Goal: Task Accomplishment & Management: Use online tool/utility

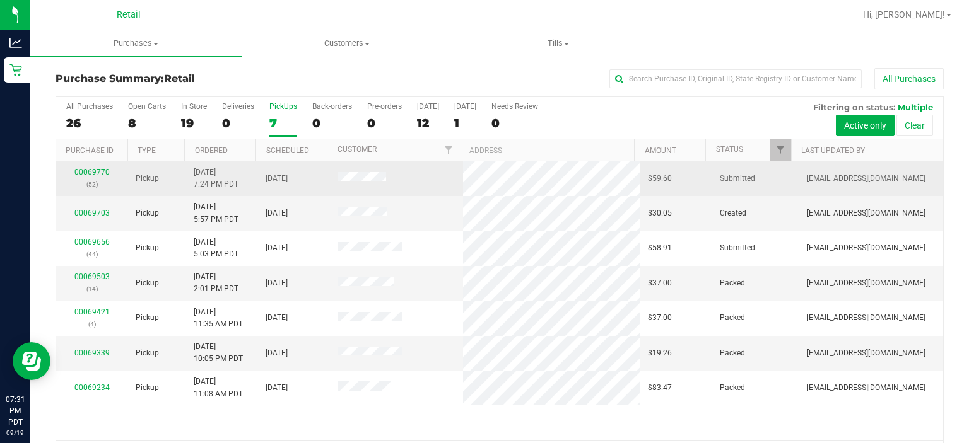
click at [92, 172] on link "00069770" at bounding box center [91, 172] width 35 height 9
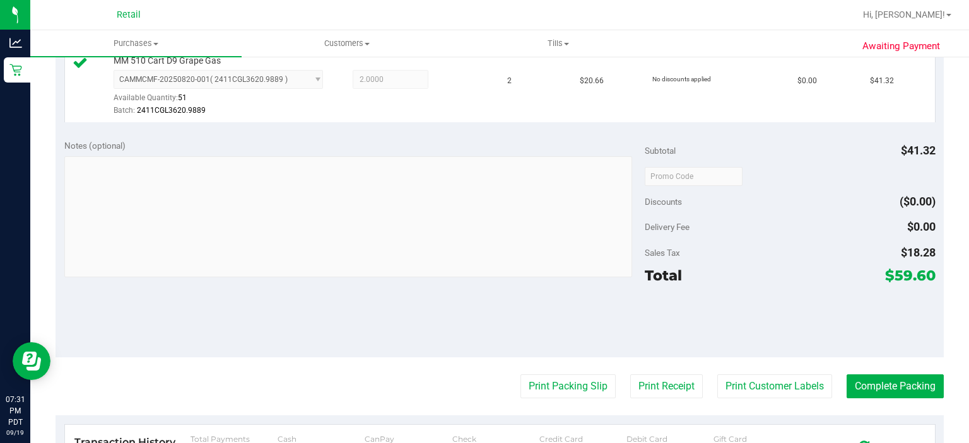
scroll to position [370, 0]
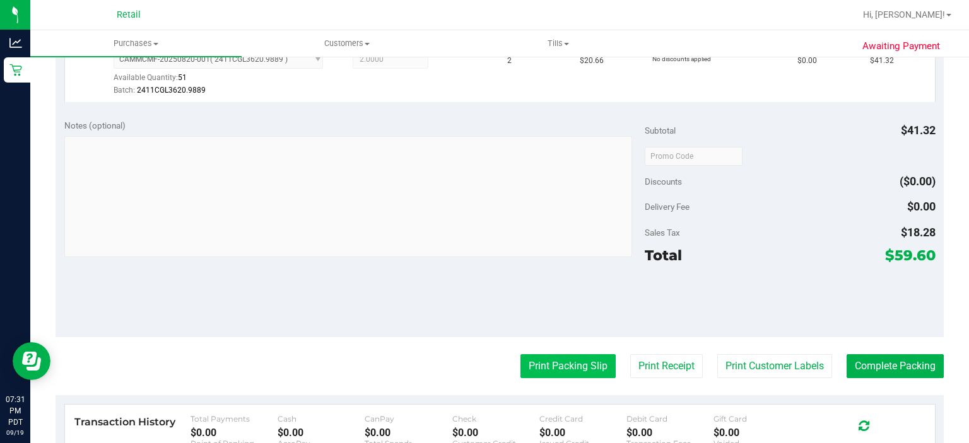
click at [548, 366] on button "Print Packing Slip" at bounding box center [567, 367] width 95 height 24
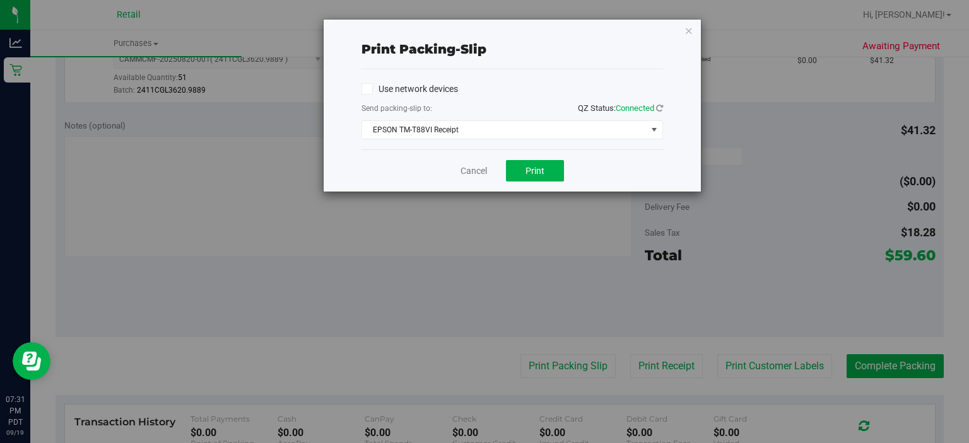
click at [537, 199] on div "Print packing-slip Use network devices Send packing-slip to: QZ Status: Connect…" at bounding box center [489, 221] width 978 height 443
click at [527, 180] on button "Print" at bounding box center [535, 170] width 58 height 21
click at [464, 175] on link "Cancel" at bounding box center [473, 171] width 26 height 13
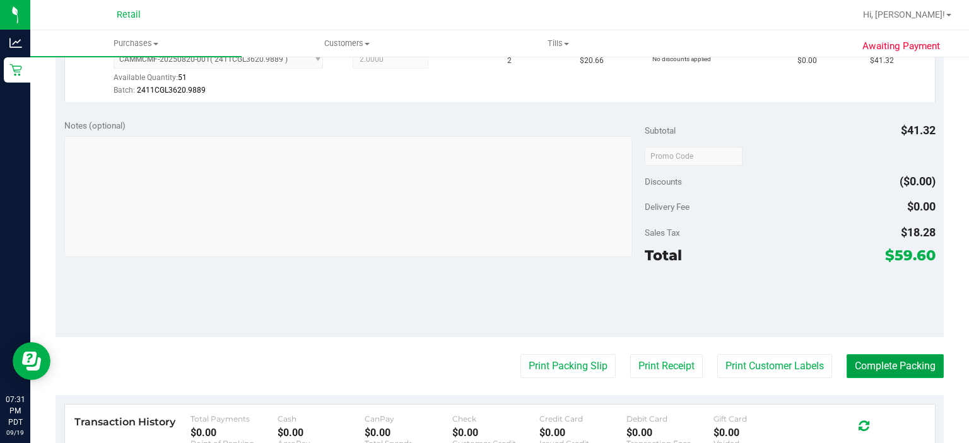
click at [881, 368] on button "Complete Packing" at bounding box center [895, 367] width 97 height 24
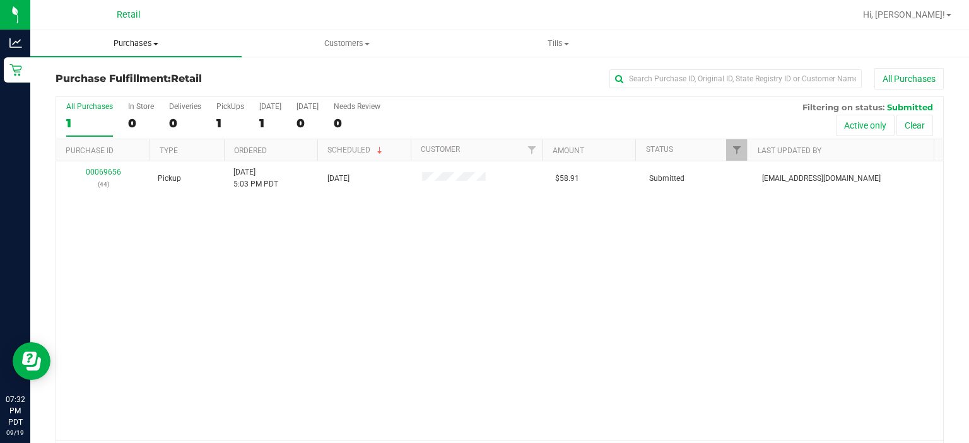
click at [129, 54] on uib-tab-heading "Purchases Summary of purchases Fulfillment All purchases" at bounding box center [135, 43] width 211 height 26
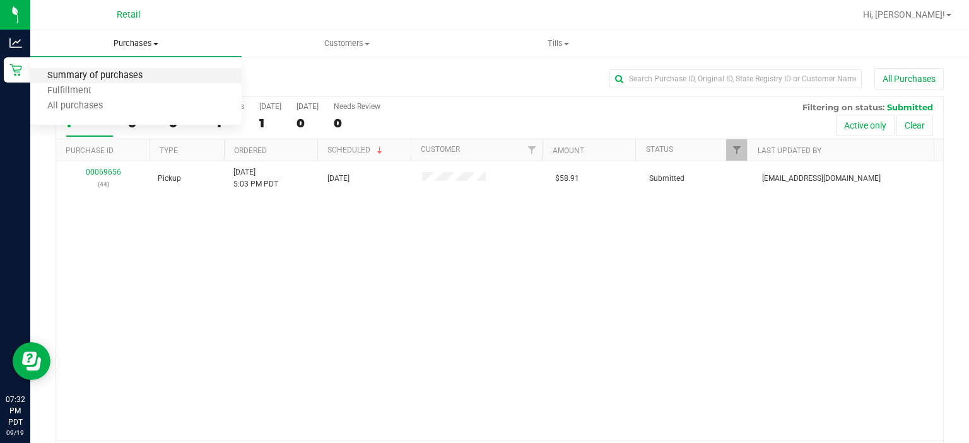
click at [136, 74] on span "Summary of purchases" at bounding box center [94, 76] width 129 height 11
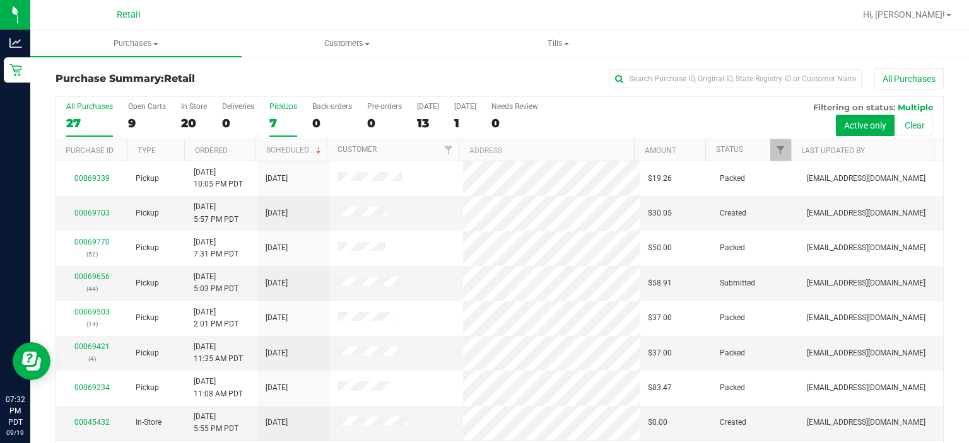
click at [274, 106] on div "PickUps" at bounding box center [283, 106] width 28 height 9
click at [0, 0] on input "PickUps 7" at bounding box center [0, 0] width 0 height 0
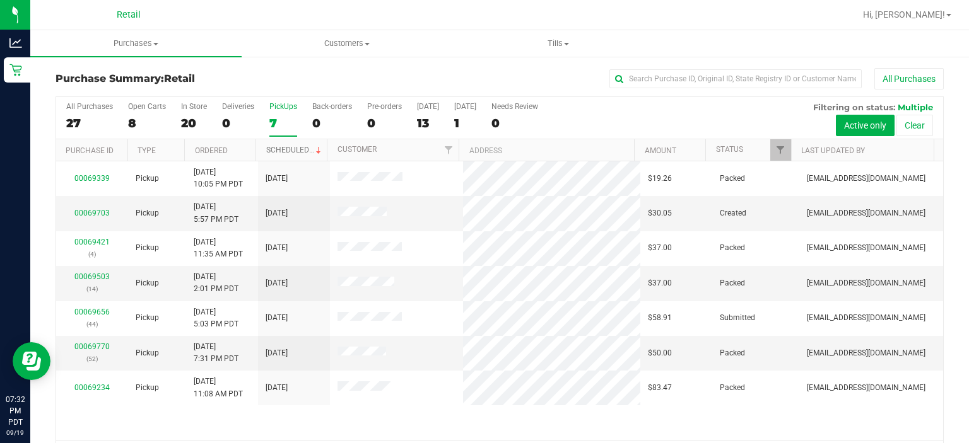
click at [314, 149] on span at bounding box center [319, 151] width 10 height 10
click at [286, 105] on div "PickUps" at bounding box center [283, 106] width 28 height 9
click at [0, 0] on input "PickUps 7" at bounding box center [0, 0] width 0 height 0
click at [281, 112] on label "PickUps 7" at bounding box center [283, 119] width 28 height 35
click at [0, 0] on input "PickUps 7" at bounding box center [0, 0] width 0 height 0
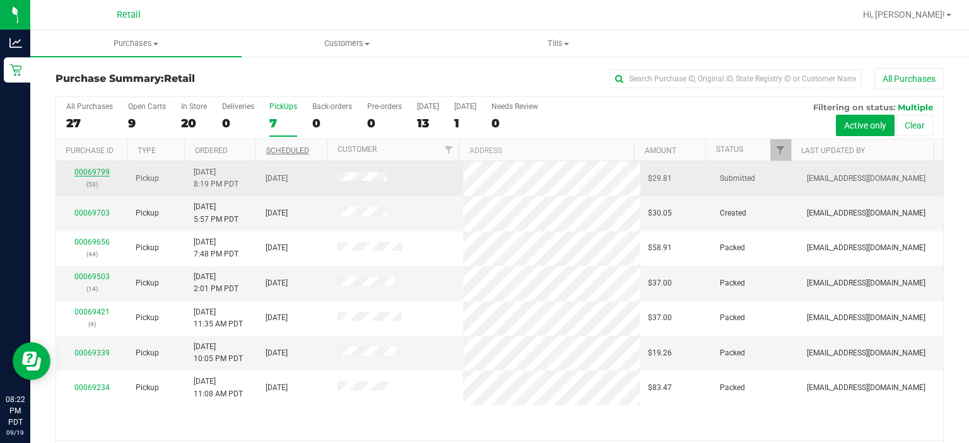
click at [91, 172] on link "00069799" at bounding box center [91, 172] width 35 height 9
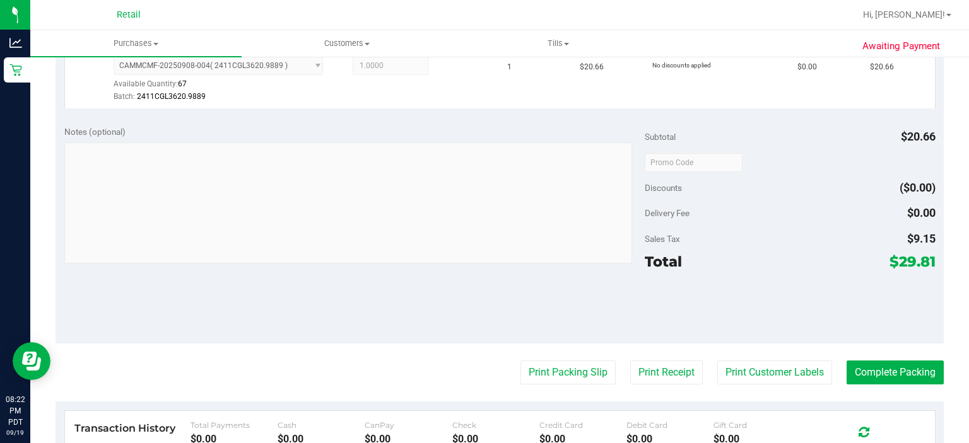
scroll to position [367, 0]
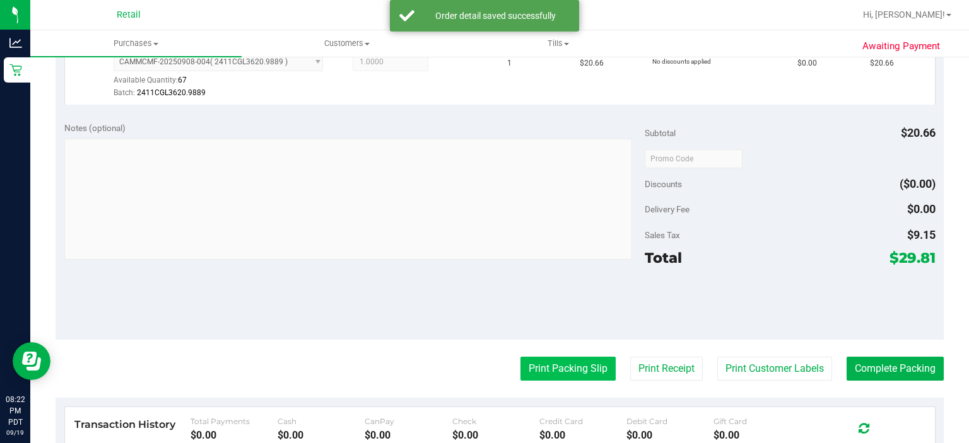
click at [542, 370] on button "Print Packing Slip" at bounding box center [567, 369] width 95 height 24
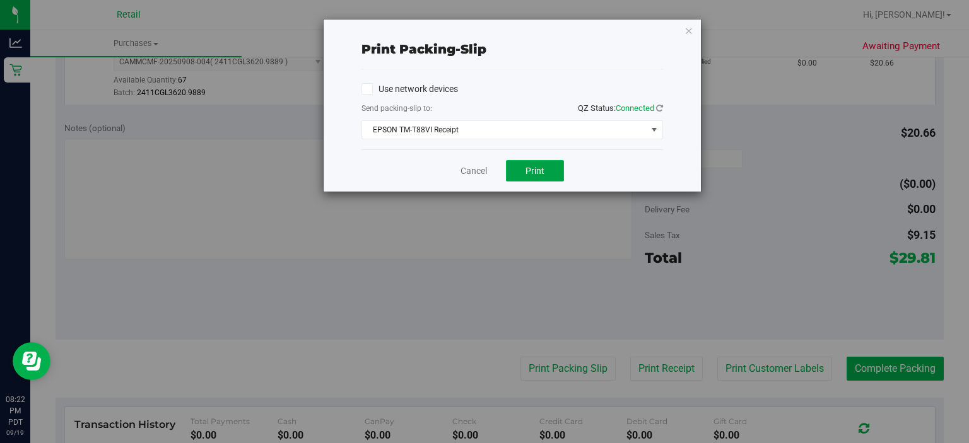
click at [538, 175] on button "Print" at bounding box center [535, 170] width 58 height 21
click at [460, 170] on link "Cancel" at bounding box center [473, 171] width 26 height 13
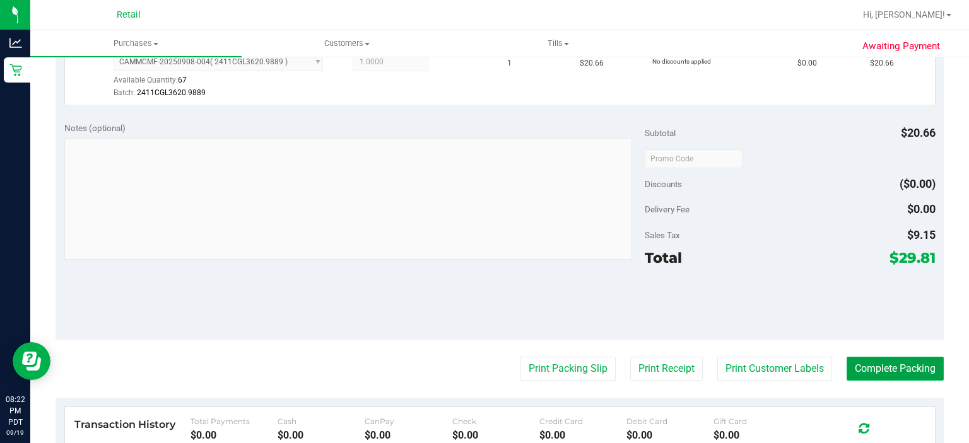
click at [896, 363] on button "Complete Packing" at bounding box center [895, 369] width 97 height 24
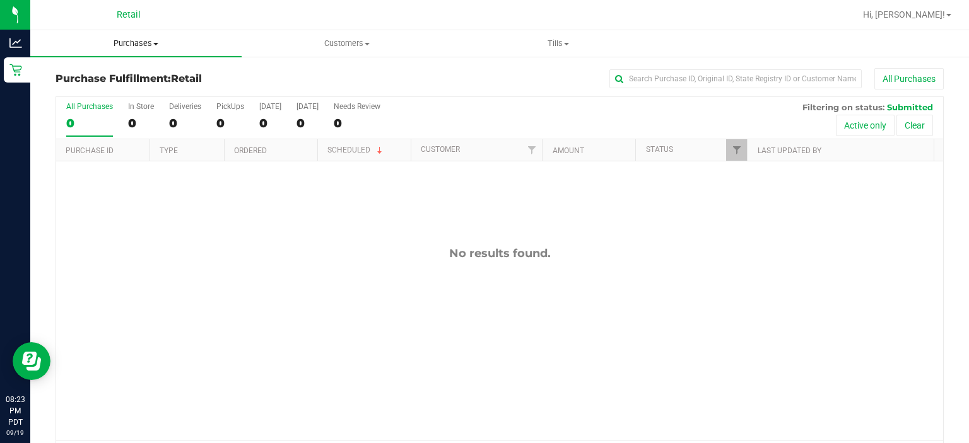
click at [136, 42] on span "Purchases" at bounding box center [135, 43] width 211 height 11
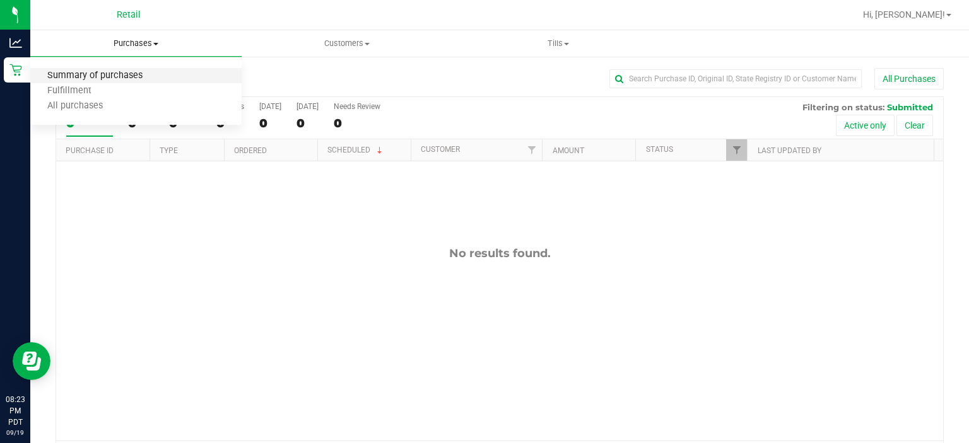
click at [117, 77] on span "Summary of purchases" at bounding box center [94, 76] width 129 height 11
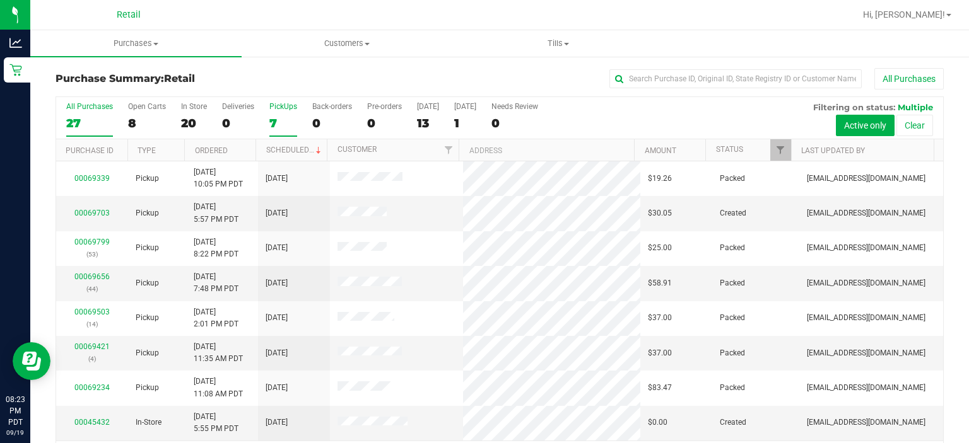
click at [272, 108] on div "PickUps" at bounding box center [283, 106] width 28 height 9
click at [0, 0] on input "PickUps 7" at bounding box center [0, 0] width 0 height 0
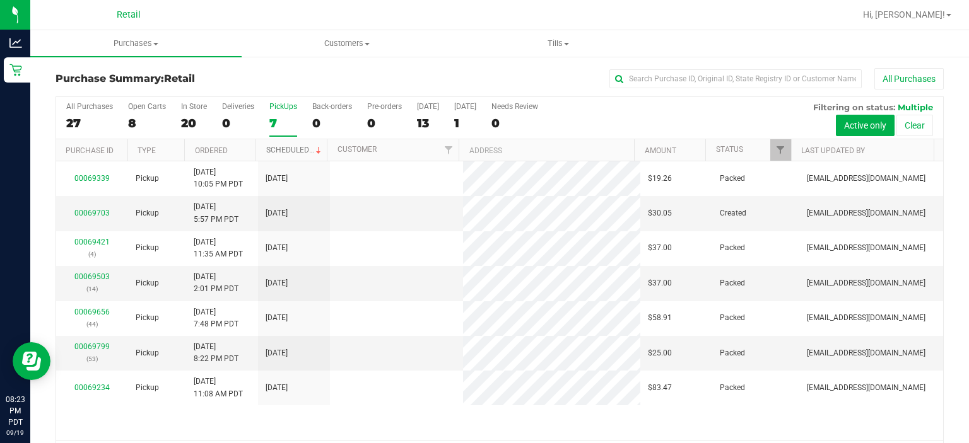
click at [291, 150] on link "Scheduled" at bounding box center [294, 150] width 57 height 9
click at [273, 119] on div "7" at bounding box center [283, 123] width 28 height 15
click at [0, 0] on input "PickUps 7" at bounding box center [0, 0] width 0 height 0
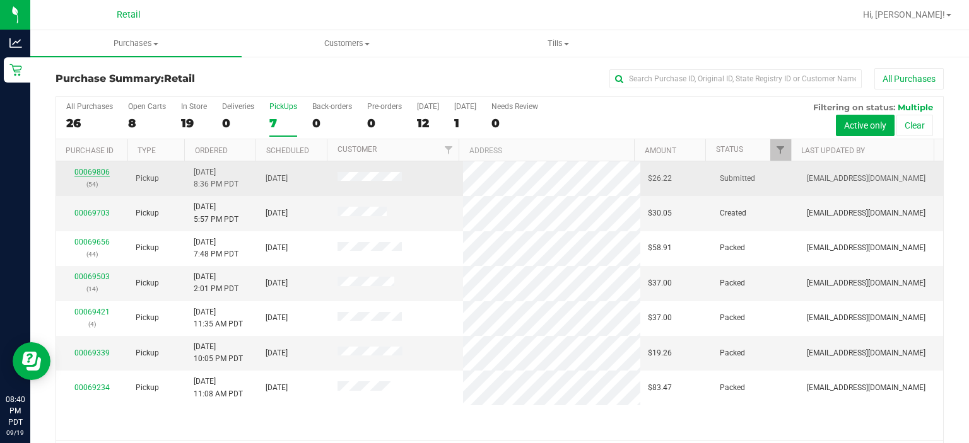
click at [86, 170] on link "00069806" at bounding box center [91, 172] width 35 height 9
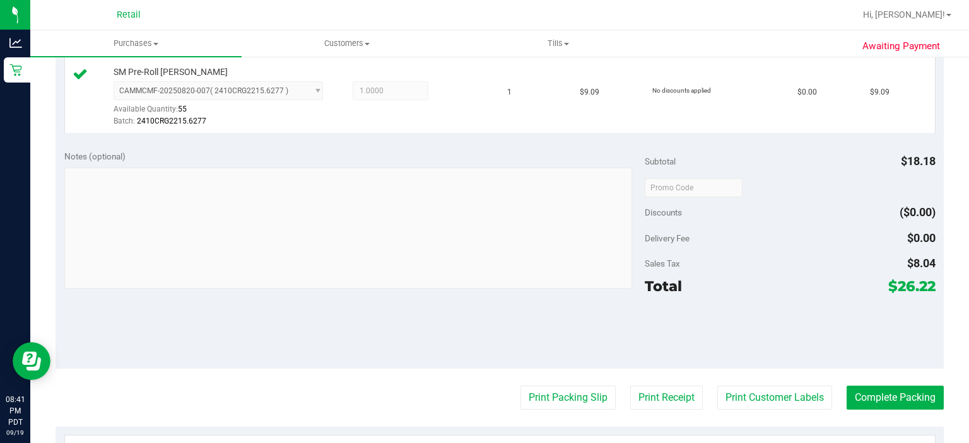
scroll to position [413, 0]
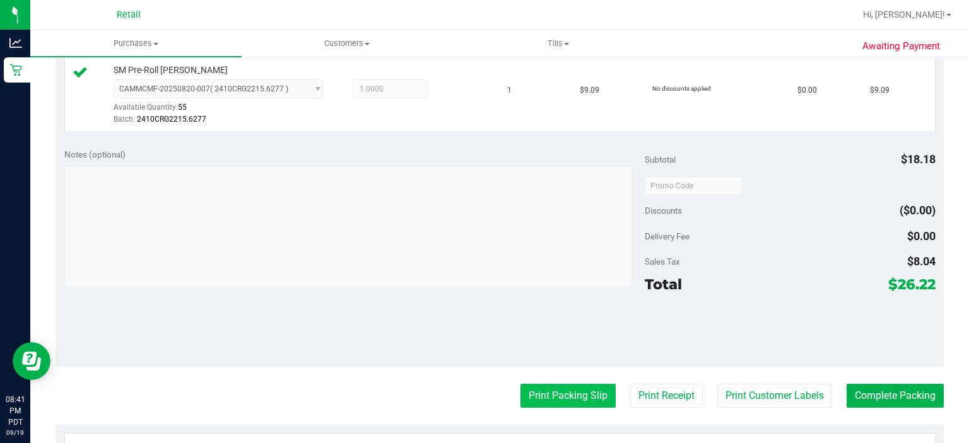
click at [553, 392] on button "Print Packing Slip" at bounding box center [567, 396] width 95 height 24
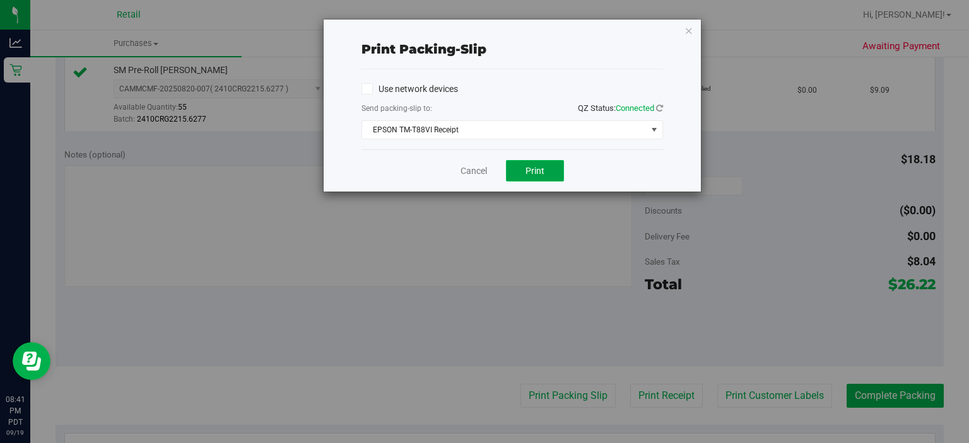
click at [541, 167] on span "Print" at bounding box center [534, 171] width 19 height 10
click at [476, 166] on link "Cancel" at bounding box center [473, 171] width 26 height 13
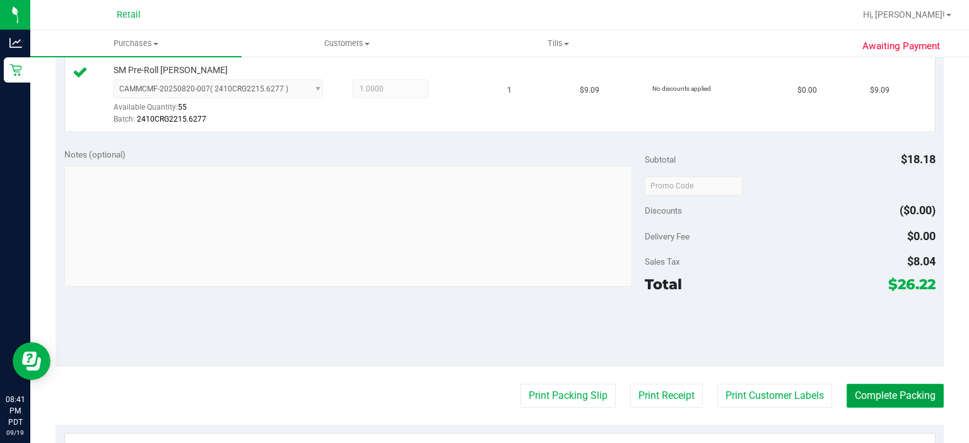
click at [889, 401] on button "Complete Packing" at bounding box center [895, 396] width 97 height 24
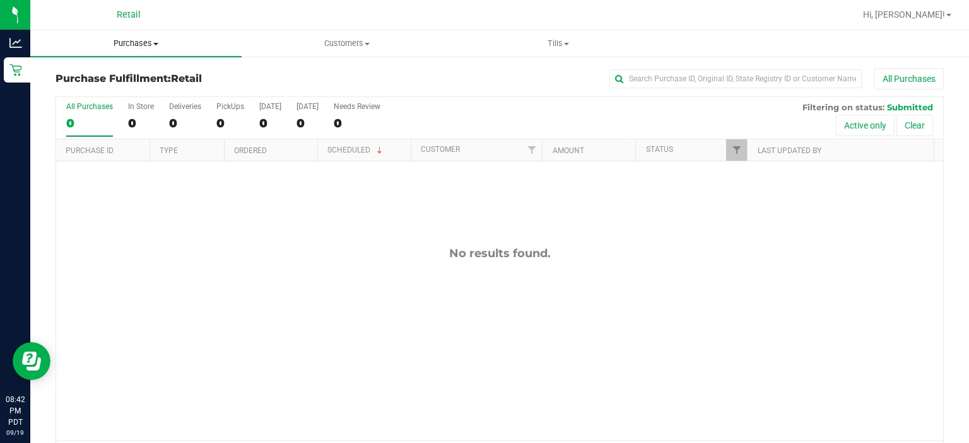
click at [151, 40] on span "Purchases" at bounding box center [135, 43] width 211 height 11
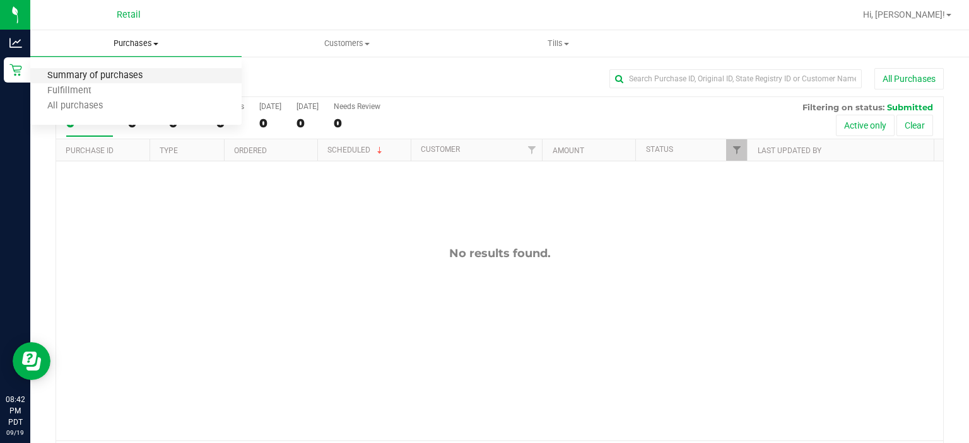
click at [132, 78] on span "Summary of purchases" at bounding box center [94, 76] width 129 height 11
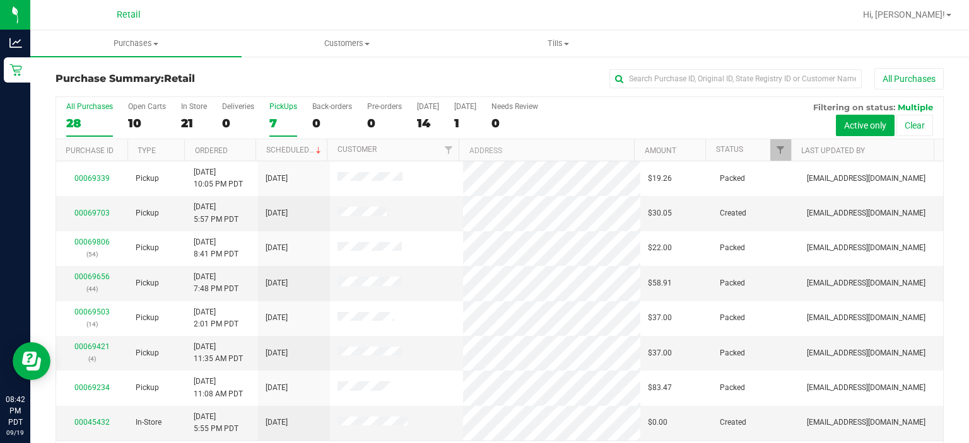
click at [281, 106] on div "PickUps" at bounding box center [283, 106] width 28 height 9
click at [0, 0] on input "PickUps 7" at bounding box center [0, 0] width 0 height 0
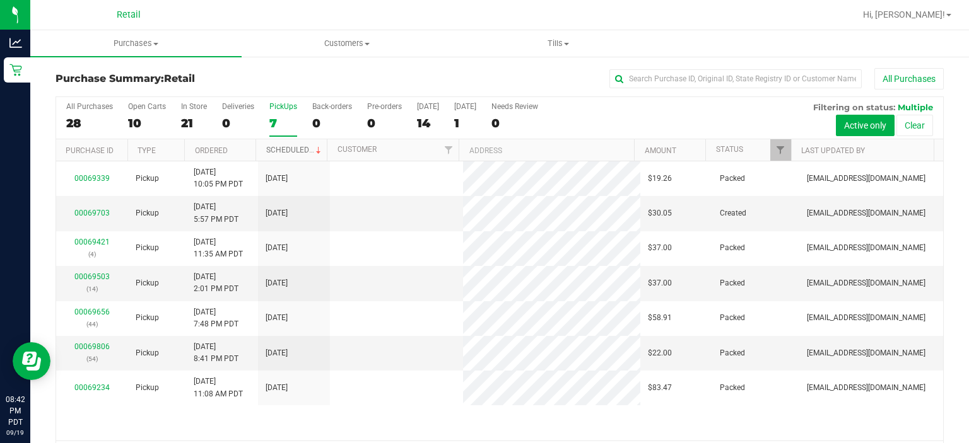
click at [314, 149] on span at bounding box center [319, 151] width 10 height 10
